Goal: Transaction & Acquisition: Obtain resource

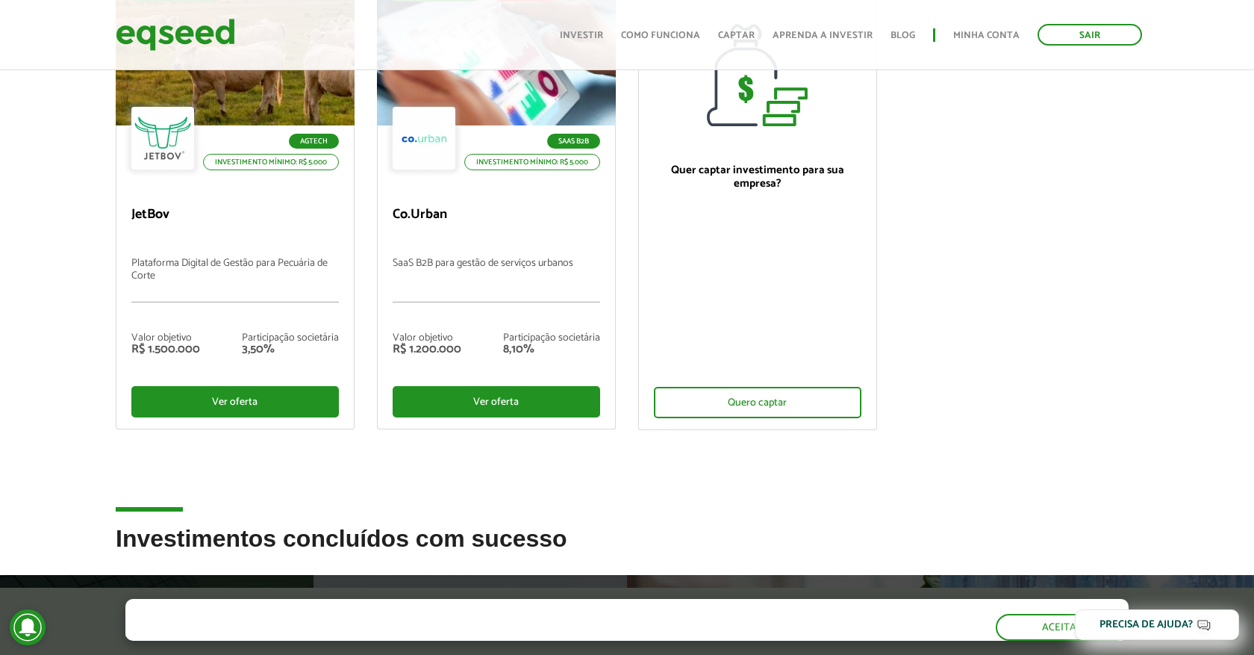
scroll to position [103, 0]
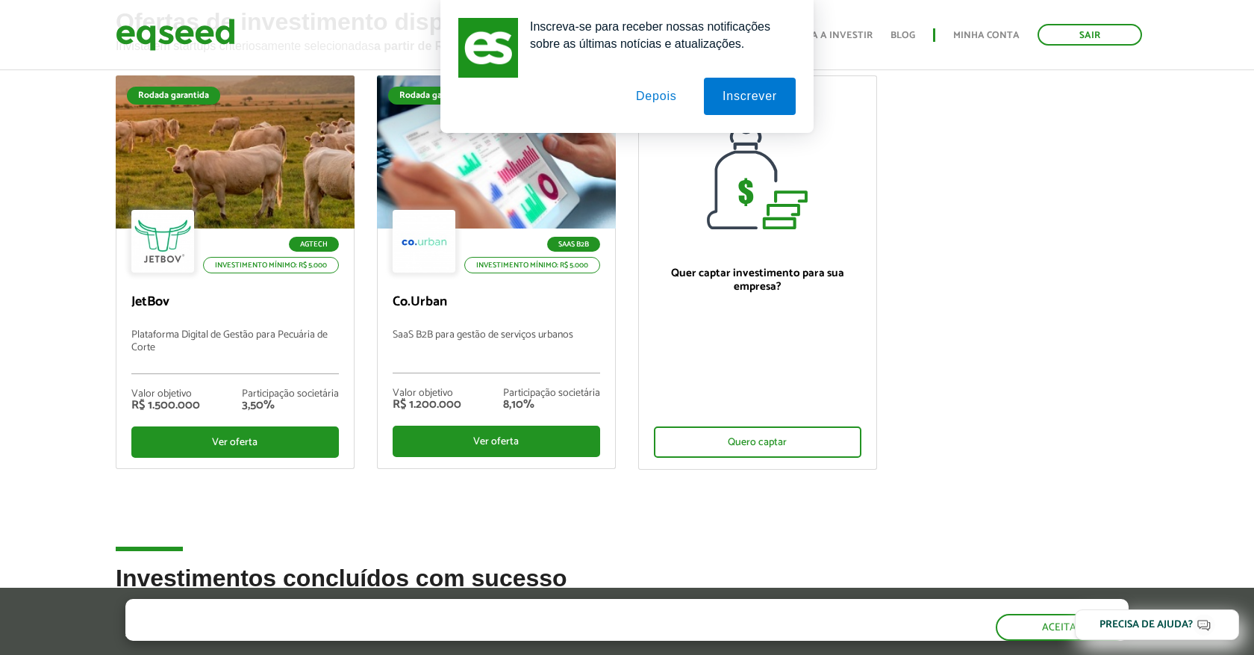
click at [659, 105] on button "Depois" at bounding box center [656, 96] width 78 height 37
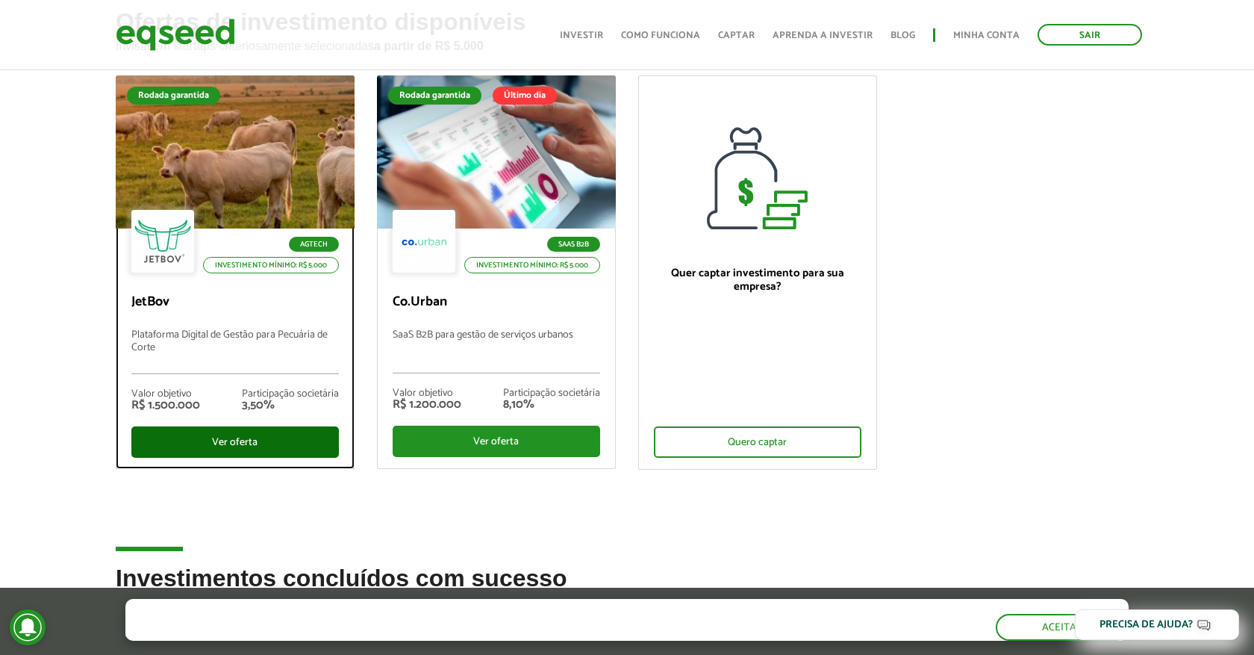
click at [258, 441] on div "Ver oferta" at bounding box center [235, 441] width 208 height 31
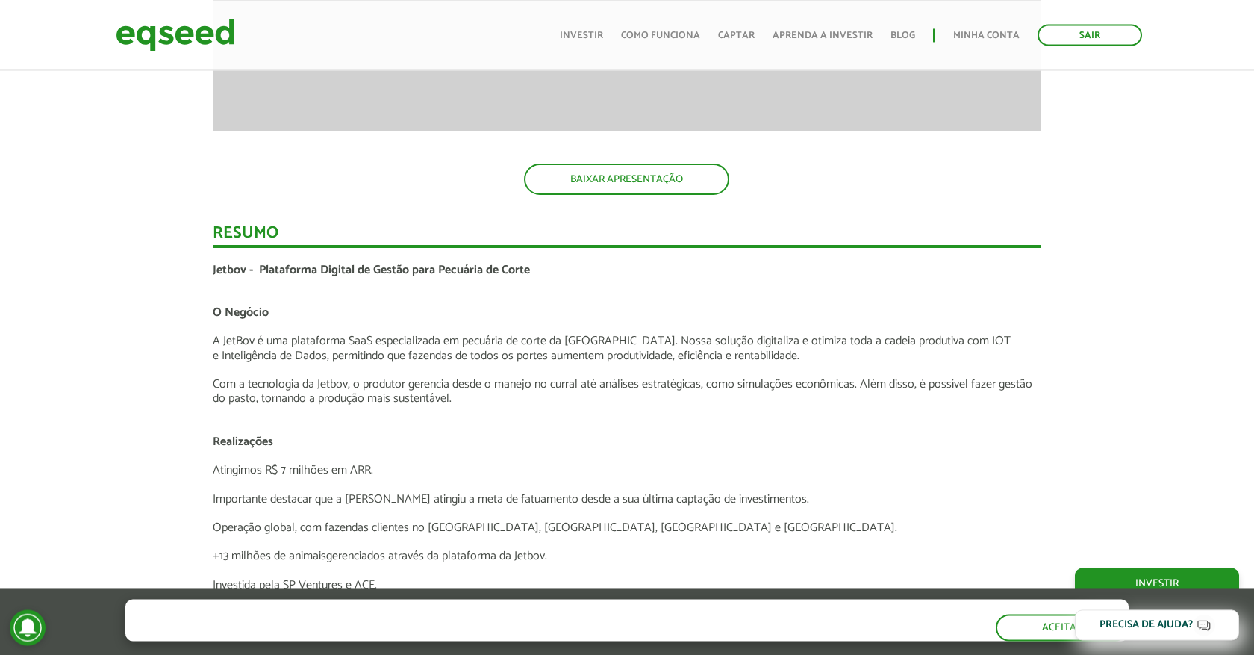
scroll to position [2266, 0]
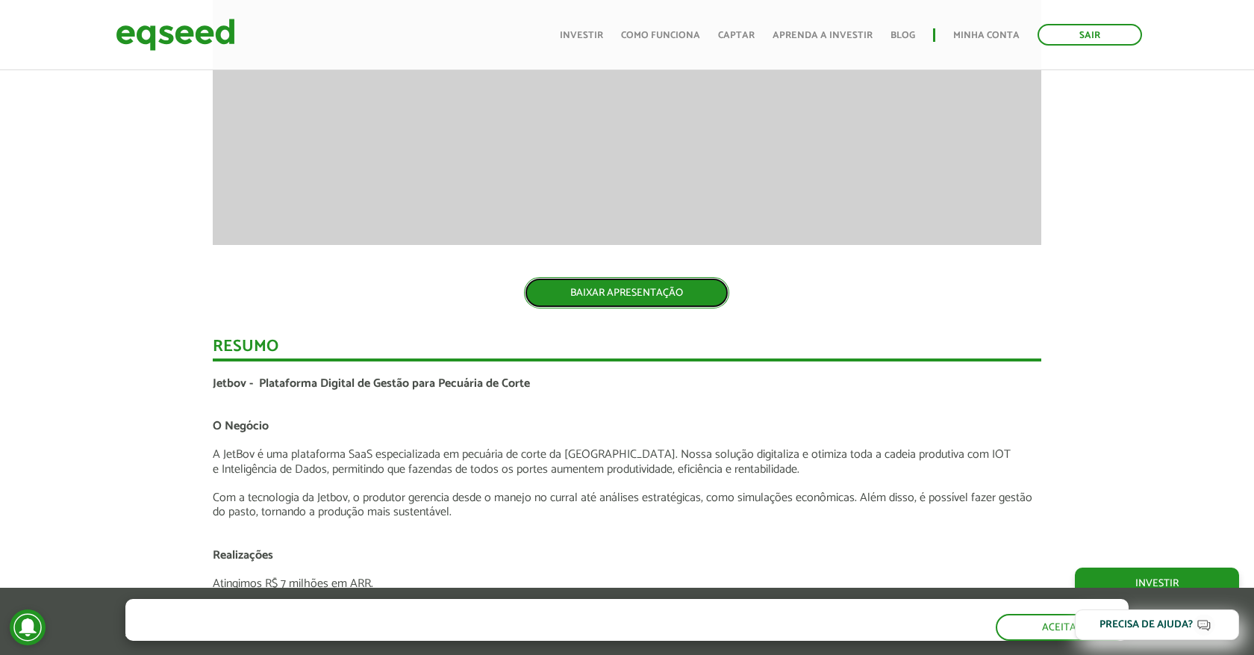
click at [617, 293] on link "BAIXAR APRESENTAÇÃO" at bounding box center [626, 292] width 205 height 31
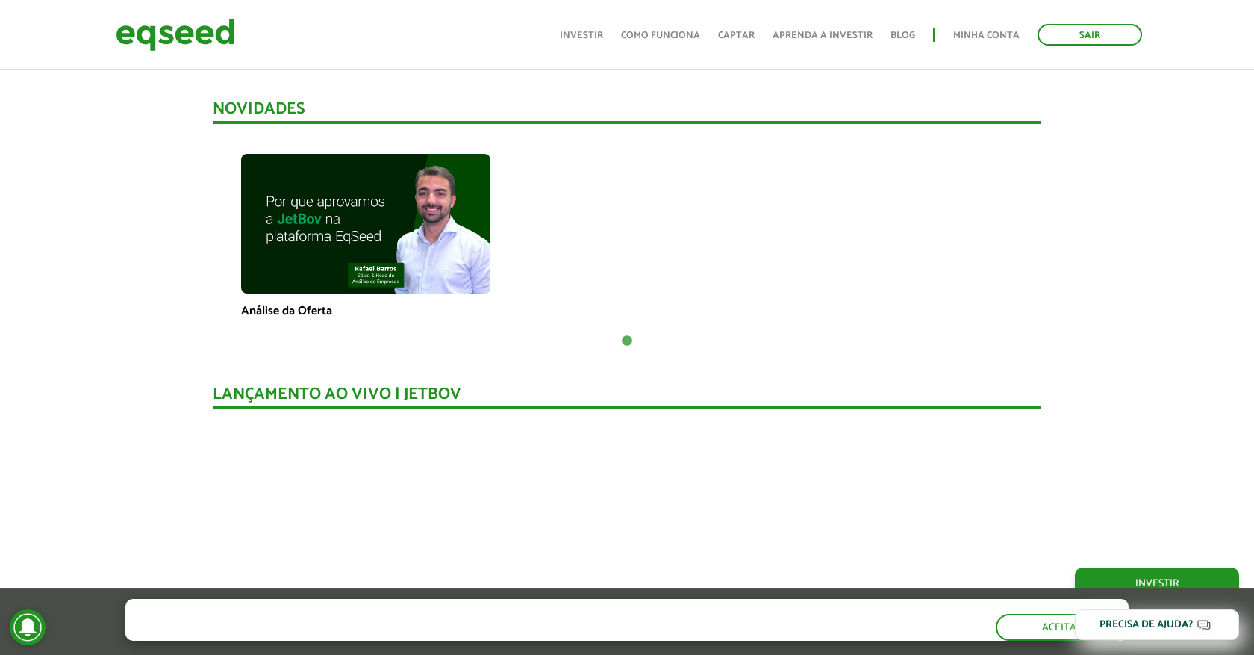
scroll to position [721, 0]
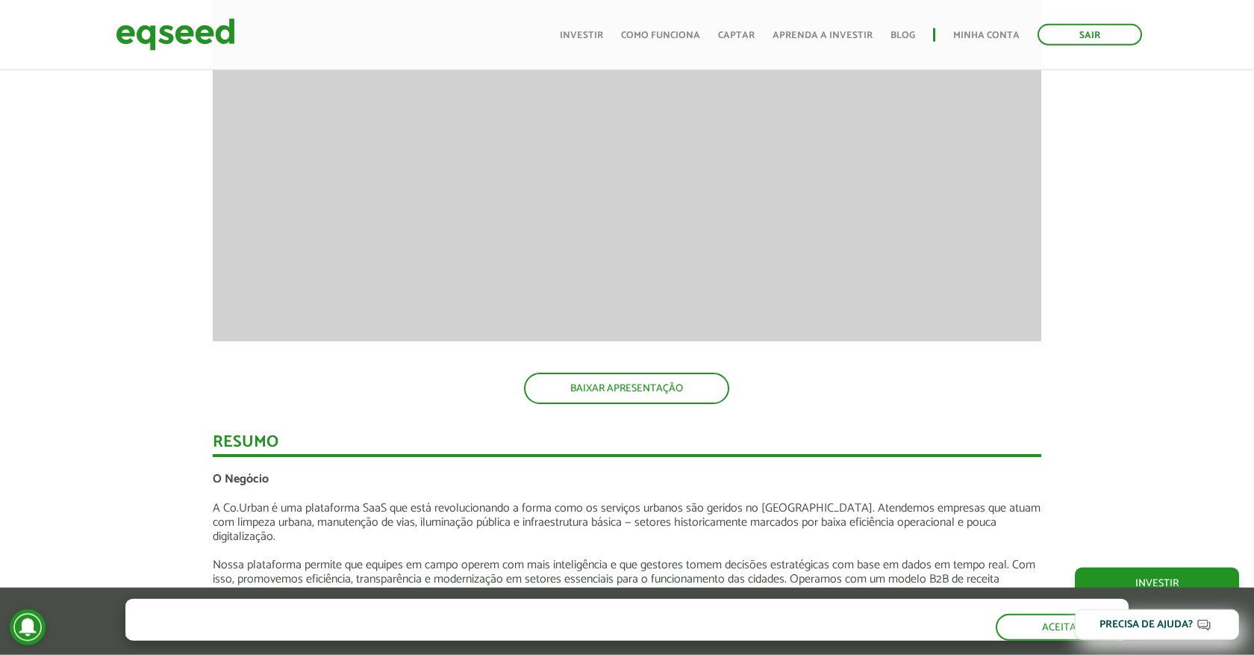
scroll to position [1648, 0]
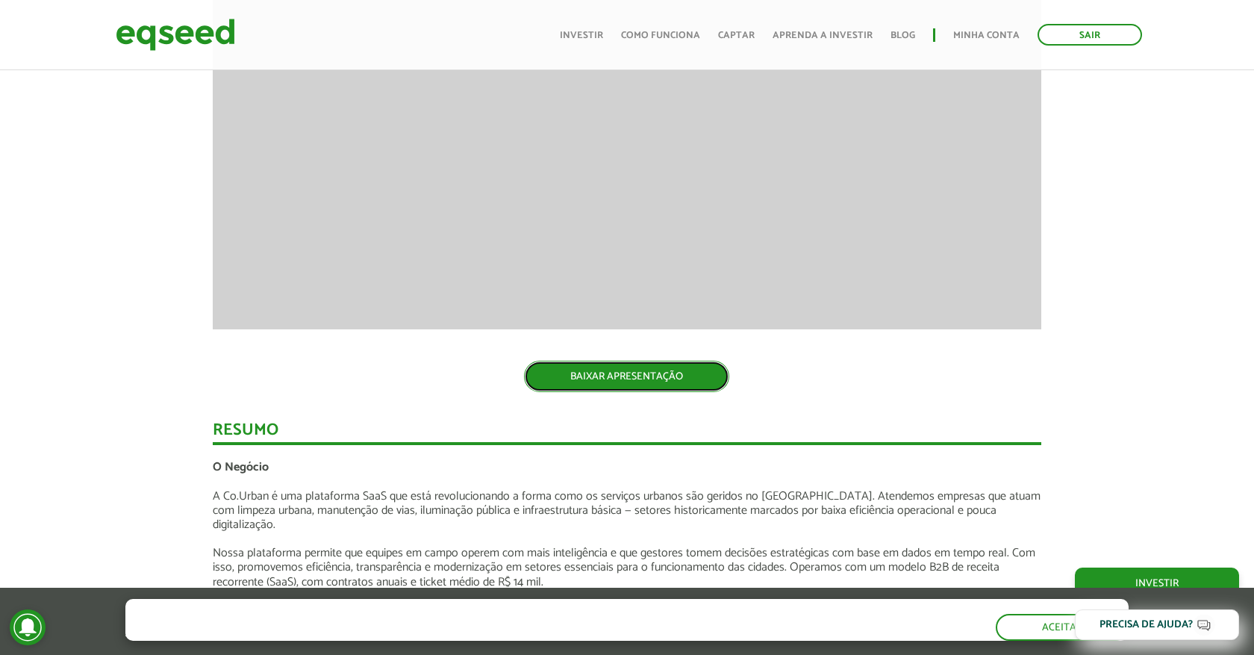
click at [690, 383] on link "BAIXAR APRESENTAÇÃO" at bounding box center [626, 376] width 205 height 31
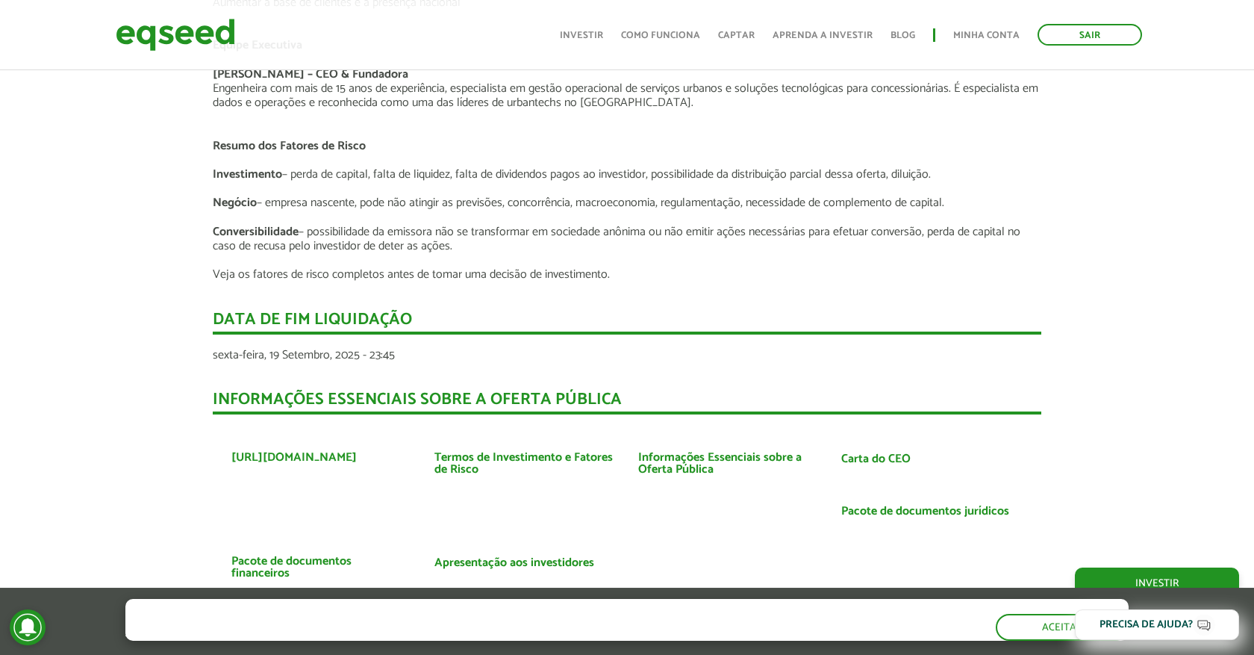
scroll to position [2781, 0]
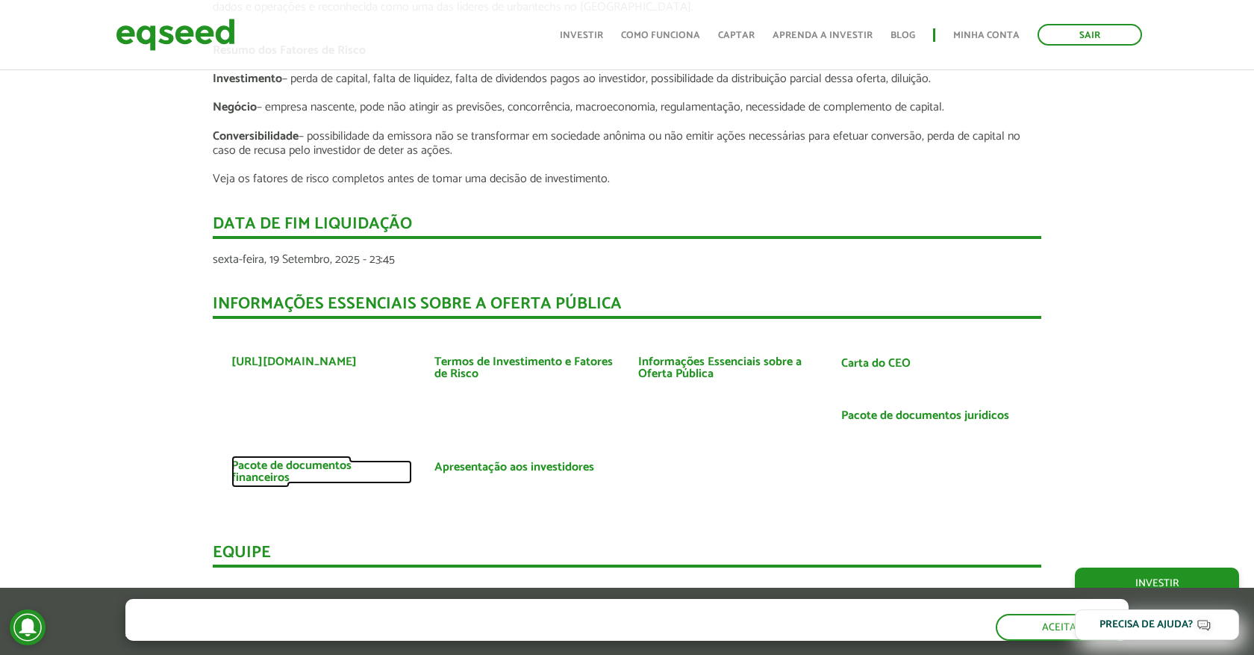
click at [316, 460] on link "Pacote de documentos financeiros" at bounding box center [321, 472] width 181 height 24
click at [902, 410] on link "Pacote de documentos jurídicos" at bounding box center [925, 416] width 168 height 12
click at [867, 358] on link "Carta do CEO" at bounding box center [875, 364] width 69 height 12
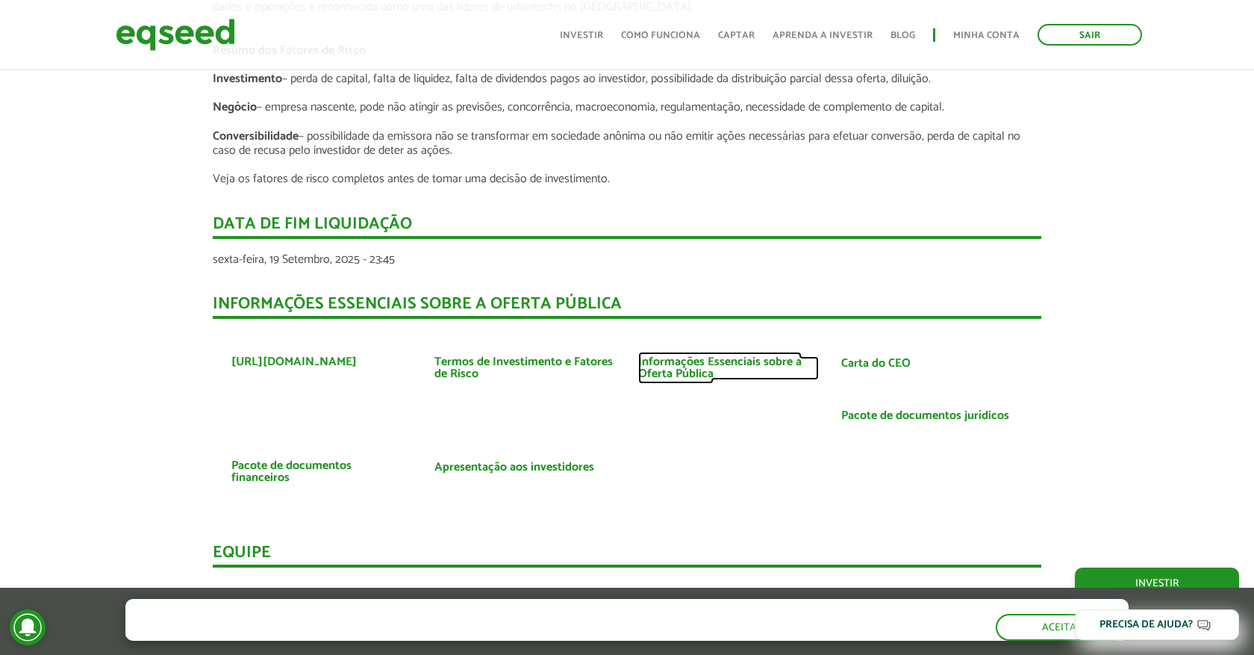
click at [688, 356] on link "Informações Essenciais sobre a Oferta Pública" at bounding box center [728, 368] width 181 height 24
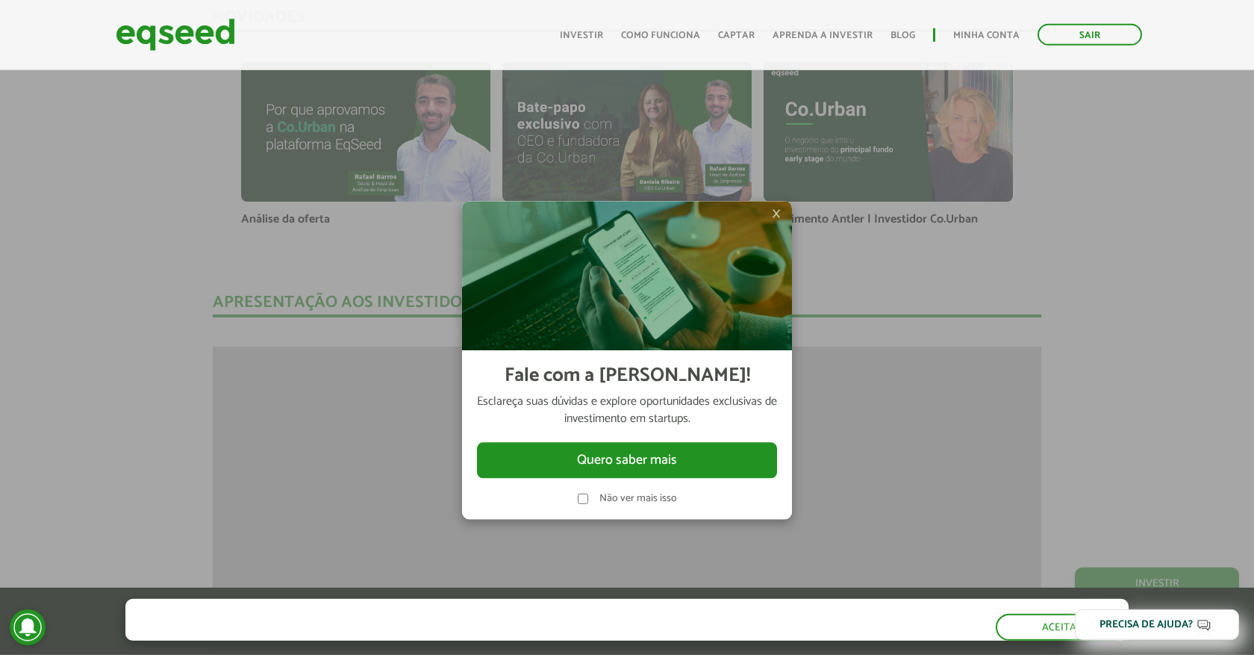
scroll to position [1030, 0]
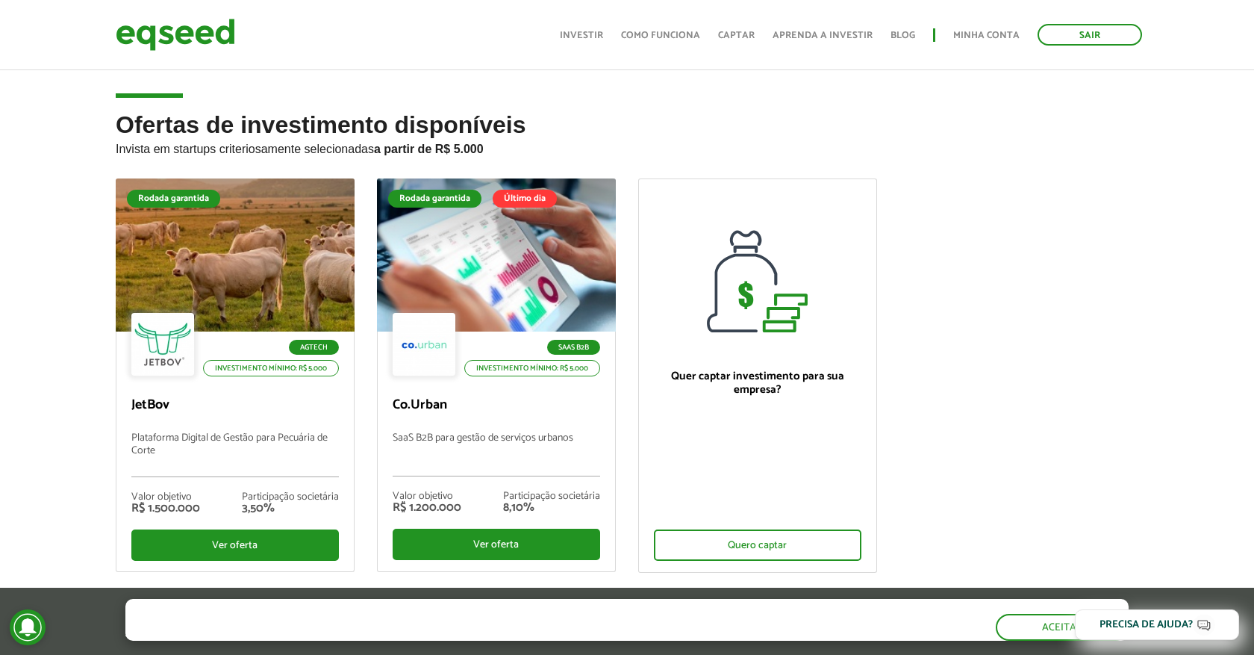
scroll to position [515, 0]
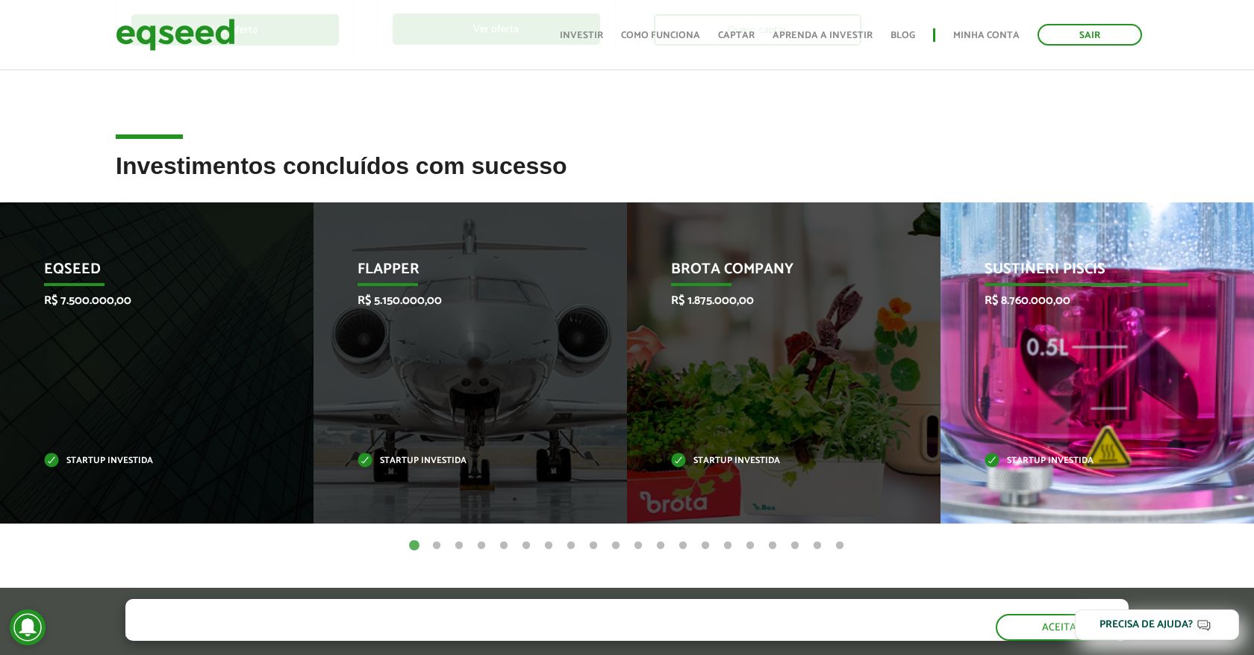
click at [1080, 325] on div "Sustineri Piscis R$ 8.760.000,00 Startup investida" at bounding box center [1085, 362] width 291 height 321
click at [1063, 316] on div "Sustineri Piscis R$ 8.760.000,00 Startup investida" at bounding box center [1085, 362] width 291 height 321
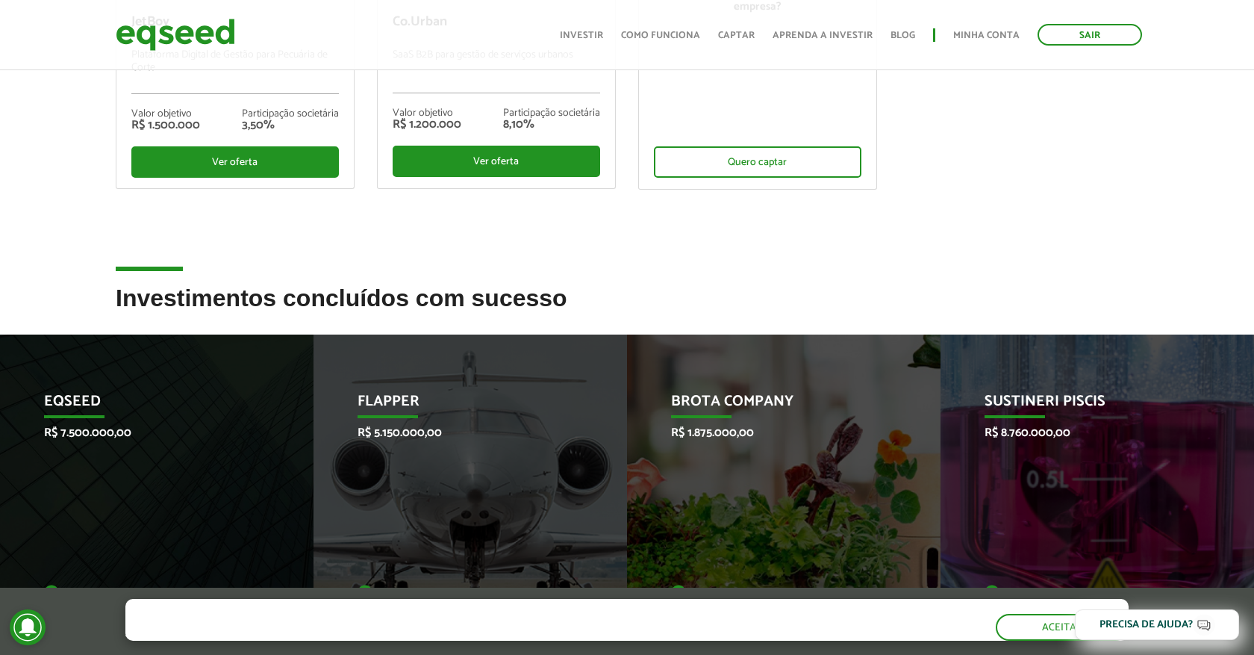
scroll to position [0, 0]
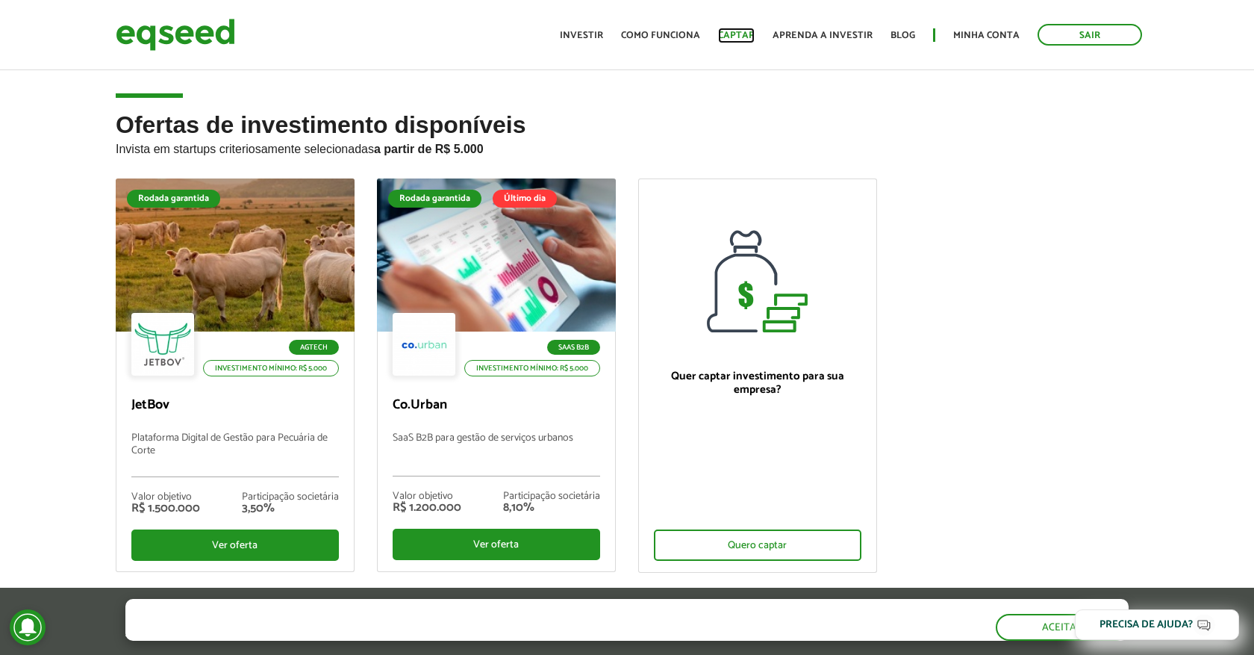
click at [740, 37] on link "Captar" at bounding box center [736, 36] width 37 height 10
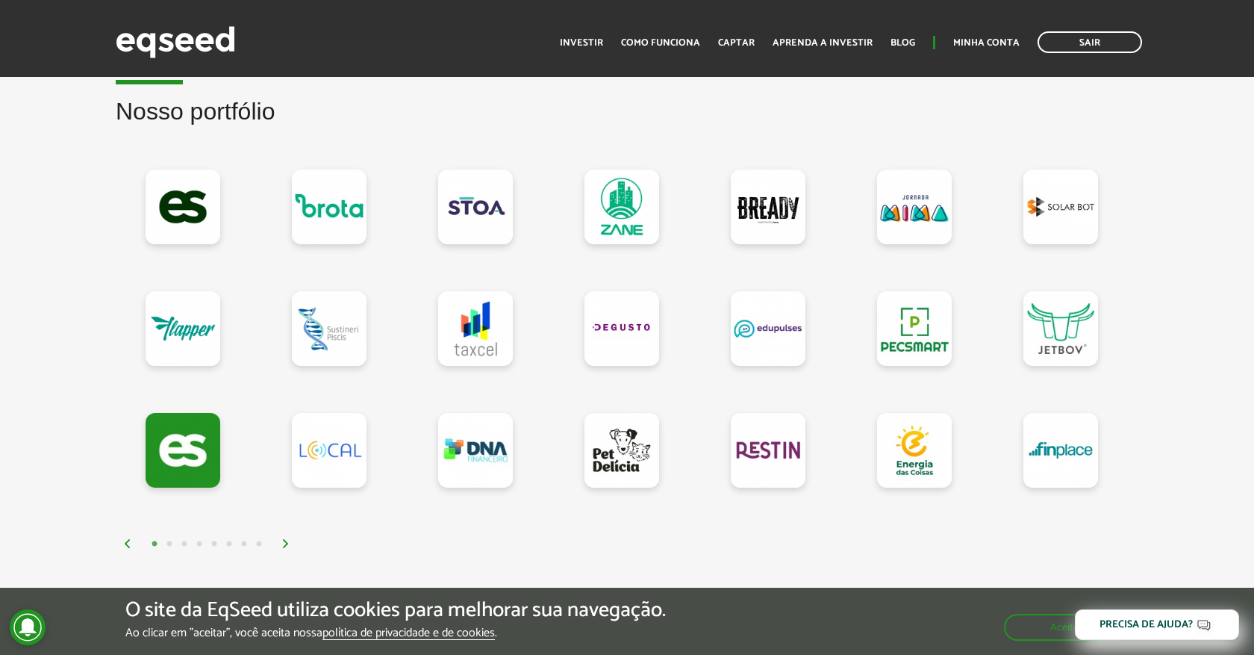
scroll to position [1339, 0]
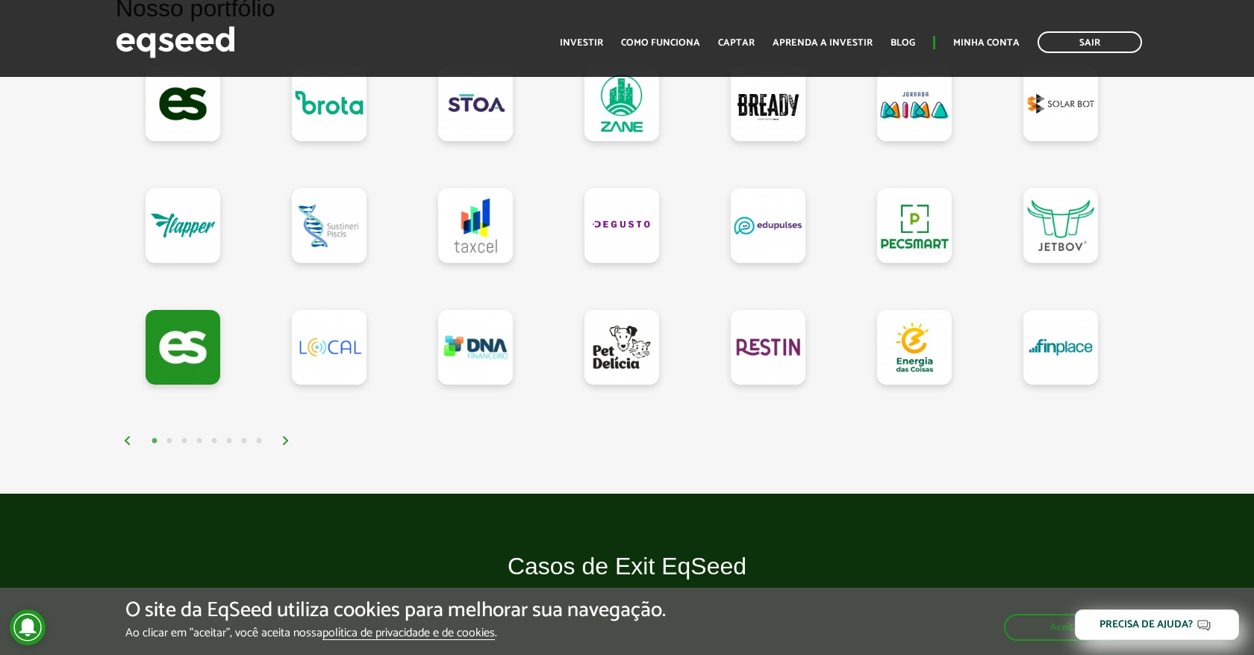
click at [287, 445] on img at bounding box center [285, 440] width 9 height 9
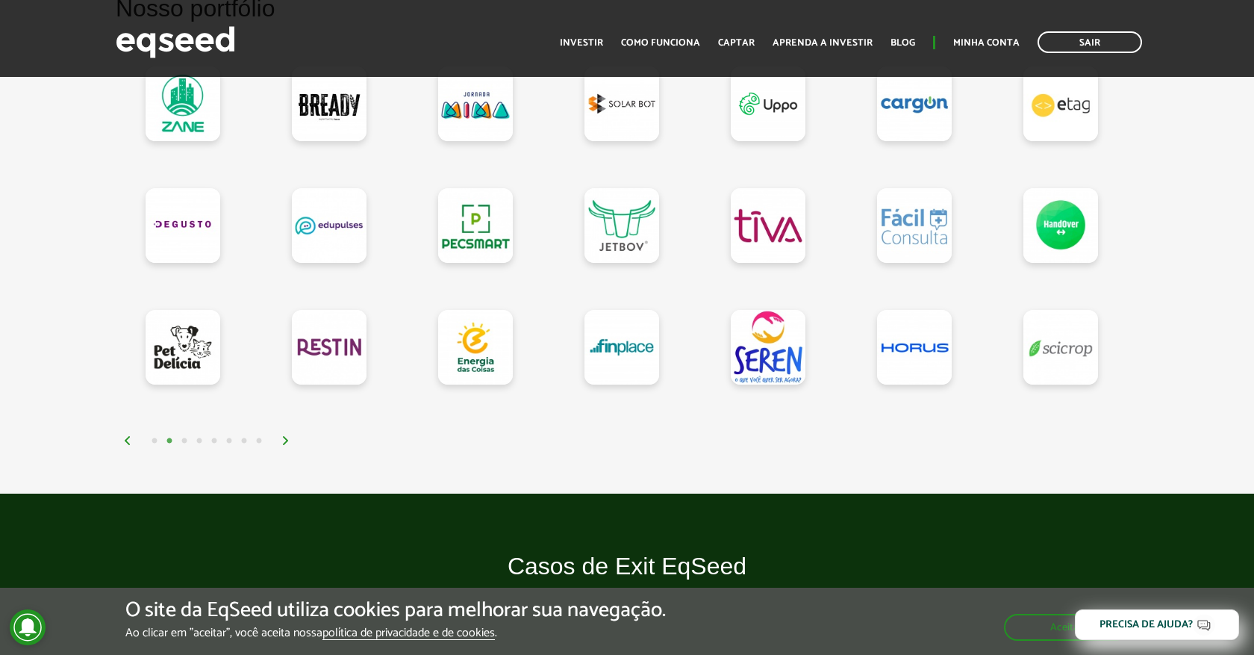
click at [287, 445] on img at bounding box center [285, 440] width 9 height 9
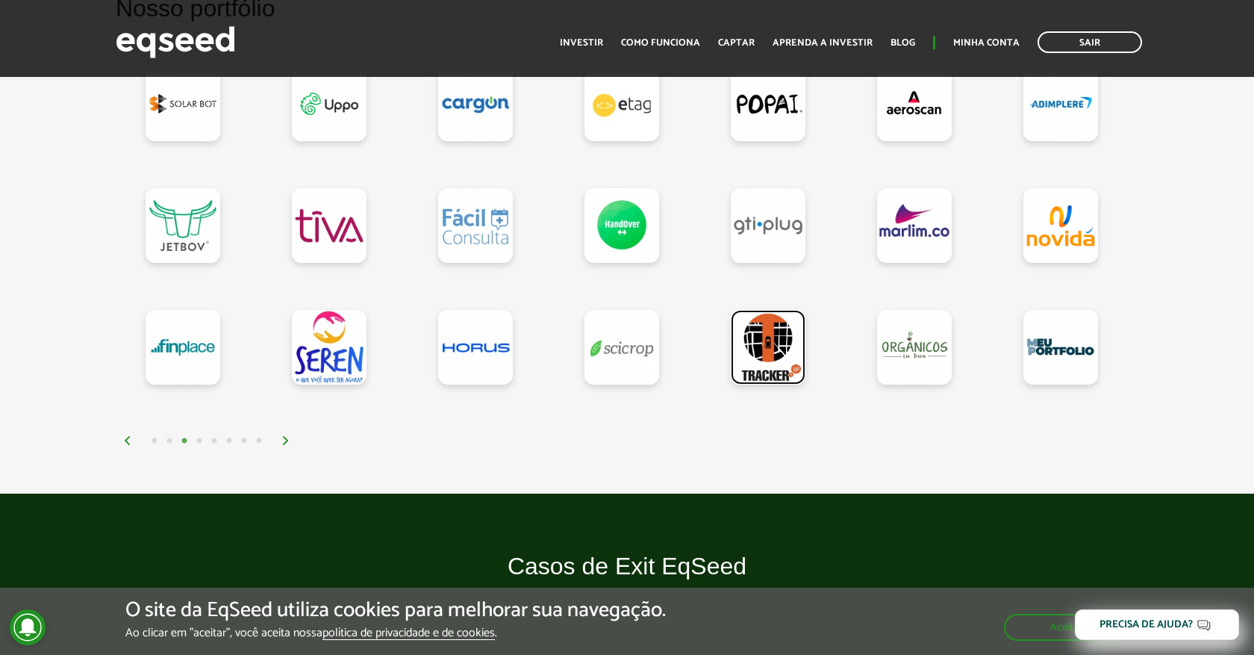
click at [776, 384] on link at bounding box center [768, 347] width 75 height 75
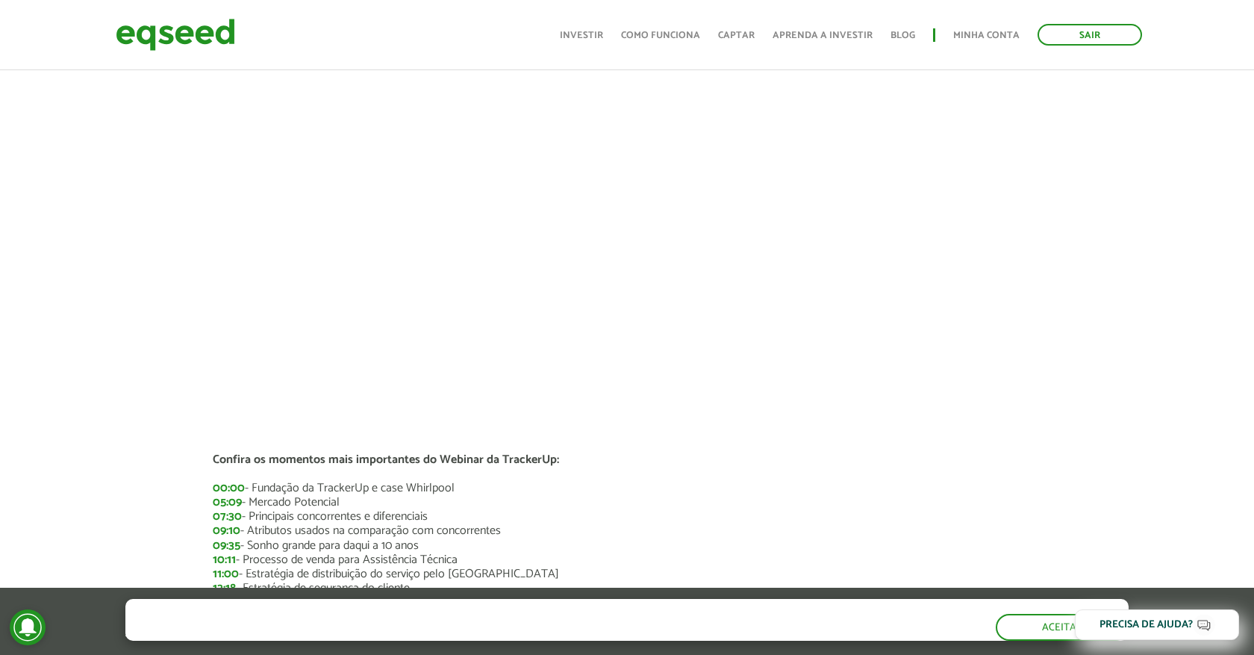
scroll to position [1255, 0]
